Goal: Transaction & Acquisition: Purchase product/service

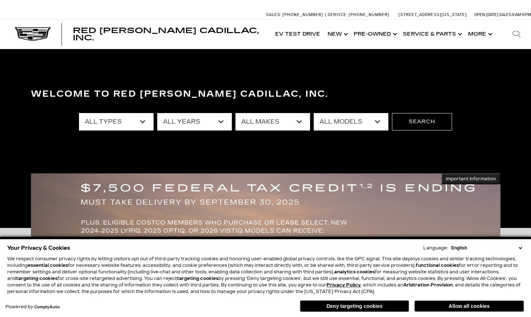
click at [79, 113] on select "All Types New Used Certified Used Demo" at bounding box center [116, 121] width 75 height 17
click at [137, 122] on select "All Types New Used Certified Used Demo" at bounding box center [116, 121] width 75 height 17
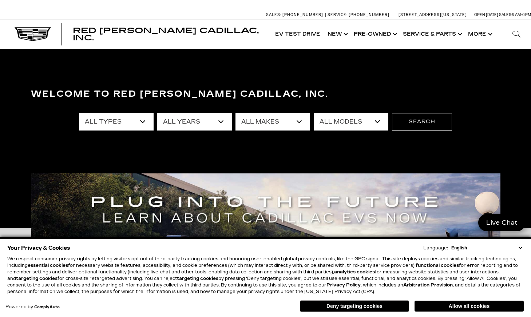
click at [178, 121] on select "All Years 2026 2025 2024 2023 2022 2021 2020 2019 2018 2017 2015 2014 2011 2008" at bounding box center [194, 121] width 75 height 17
click at [157, 113] on select "All Years 2026 2025 2024 2023 2022 2021 2020 2019 2018 2017 2015 2014 2011 2008" at bounding box center [194, 121] width 75 height 17
click at [251, 122] on select "All Makes Audi BMW Buick Cadillac Chevrolet Ford Honda Jeep Land Rover Lexus Me…" at bounding box center [273, 121] width 75 height 17
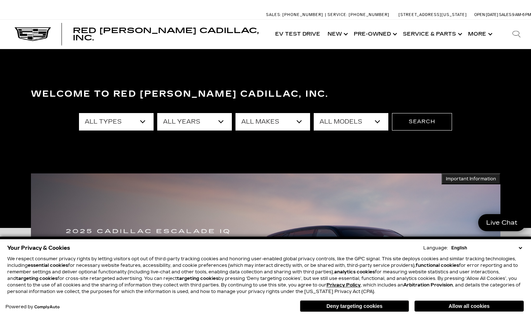
select select "Cadillac"
click at [236, 113] on select "All Makes Audi BMW Buick Cadillac Chevrolet Ford Honda Jeep Land Rover Lexus Me…" at bounding box center [273, 121] width 75 height 17
click at [330, 131] on div "All Types New Used Certified Used Demo All Years 2026 2025 2024 2023 2022 2021 …" at bounding box center [265, 121] width 373 height 29
click at [338, 118] on select "All Models CT4 CT5 DTS Escalade Escalade ESV ESCALADE IQ ESCALADE IQL LYRIQ OPT…" at bounding box center [351, 121] width 75 height 17
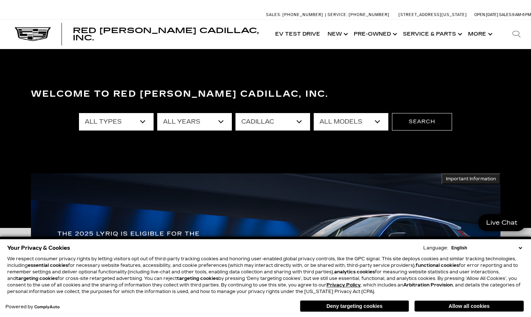
select select "CT5"
click at [314, 113] on select "All Models CT4 CT5 DTS Escalade Escalade ESV ESCALADE IQ ESCALADE IQL LYRIQ OPT…" at bounding box center [351, 121] width 75 height 17
click at [421, 118] on button "Search" at bounding box center [422, 121] width 60 height 17
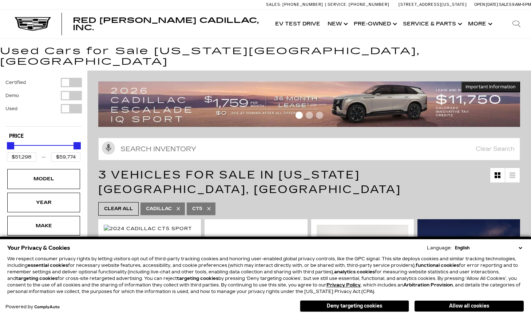
scroll to position [30, 0]
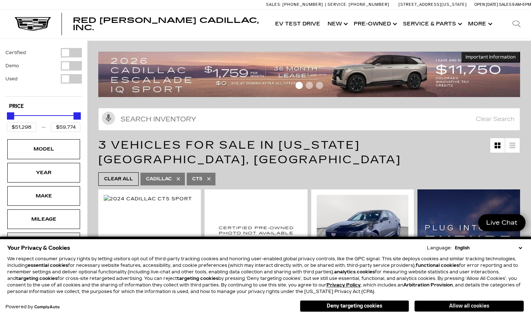
click at [450, 304] on button "Allow all cookies" at bounding box center [469, 306] width 109 height 11
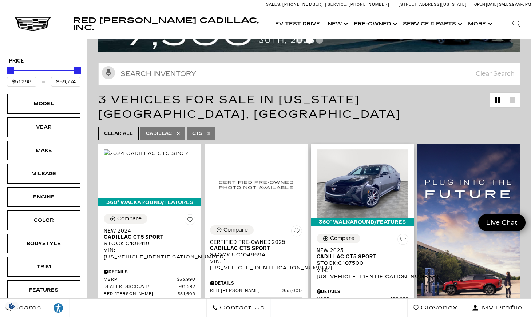
scroll to position [0, 0]
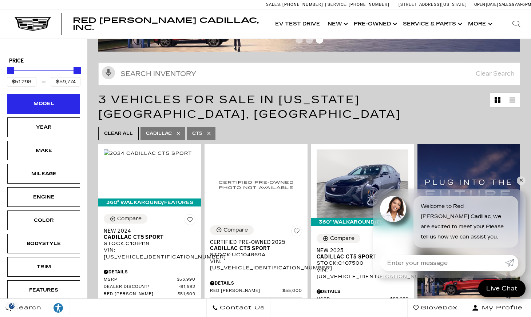
click at [58, 99] on div "Model" at bounding box center [43, 104] width 73 height 20
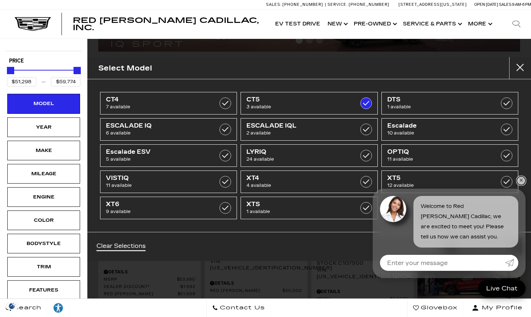
click at [521, 180] on link "✕" at bounding box center [521, 181] width 9 height 9
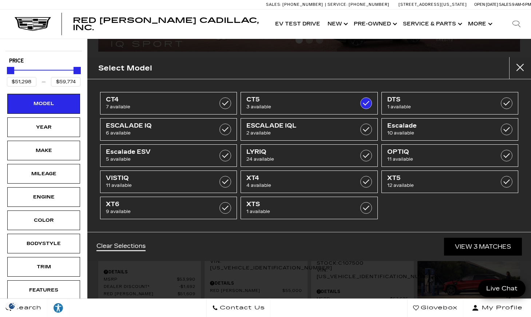
click at [404, 256] on div "Clear Selections View 3 Matches" at bounding box center [309, 246] width 444 height 29
click at [389, 277] on div "Select Model CT4 7 available CT5 3 available DTS 1 available ESCALADE IQ 6 avai…" at bounding box center [309, 158] width 444 height 317
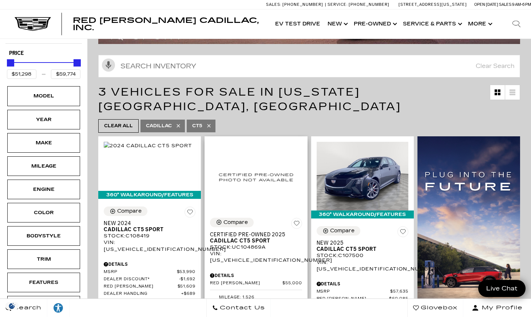
scroll to position [89, 0]
